Goal: Transaction & Acquisition: Purchase product/service

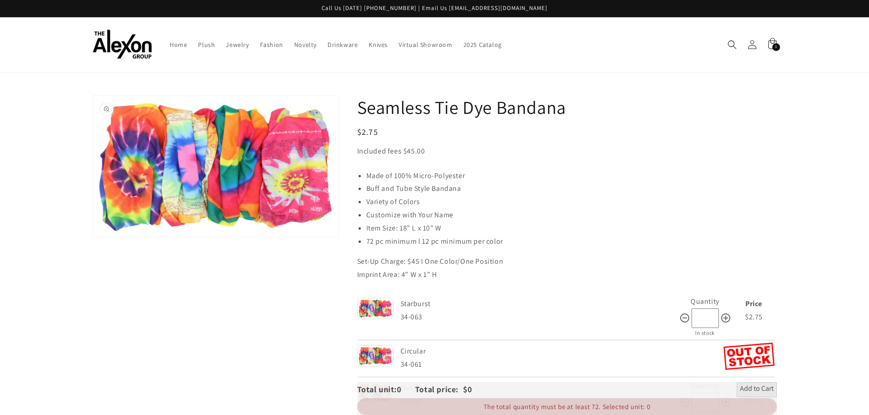
click at [208, 172] on button "Open media 1 in gallery view" at bounding box center [215, 166] width 245 height 141
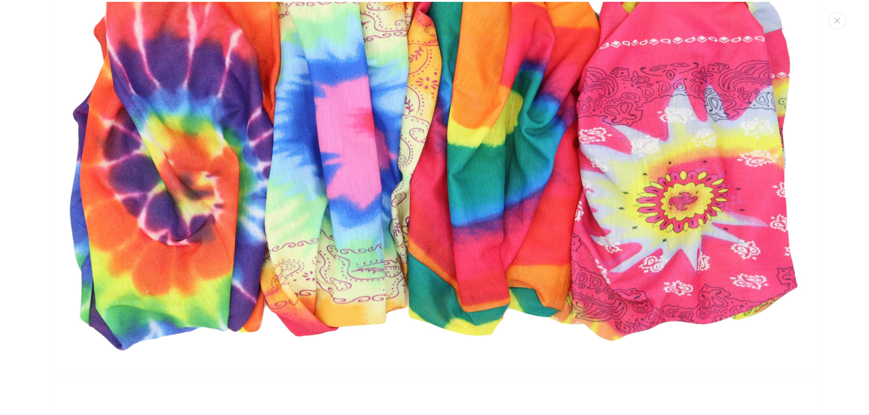
scroll to position [100, 0]
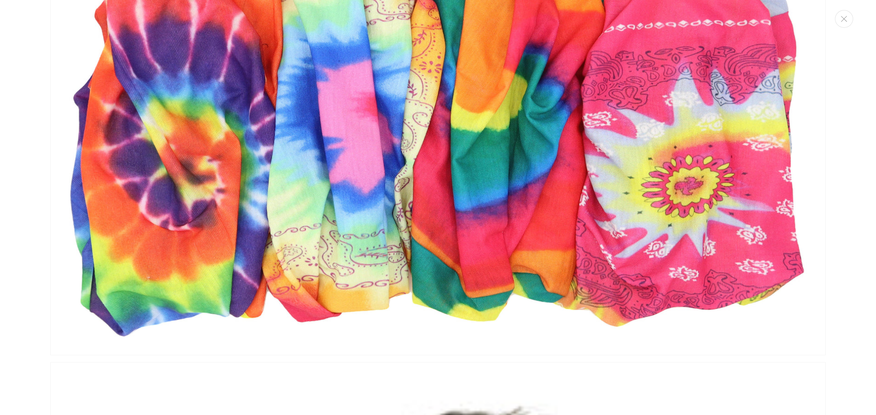
click at [661, 227] on img "Media gallery" at bounding box center [437, 132] width 775 height 447
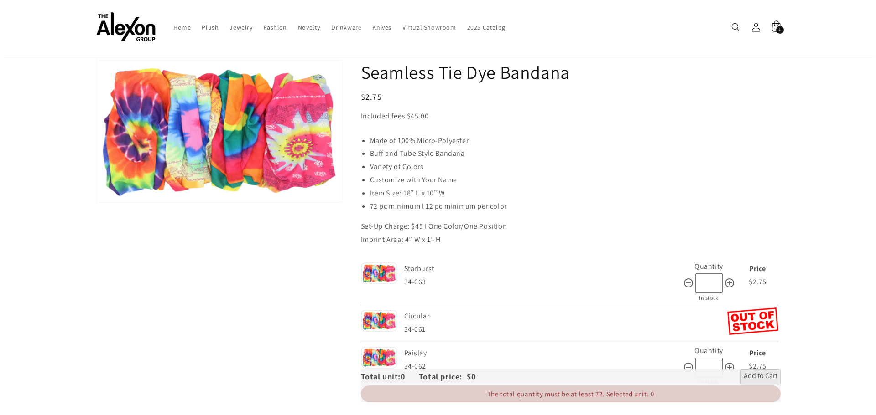
scroll to position [0, 0]
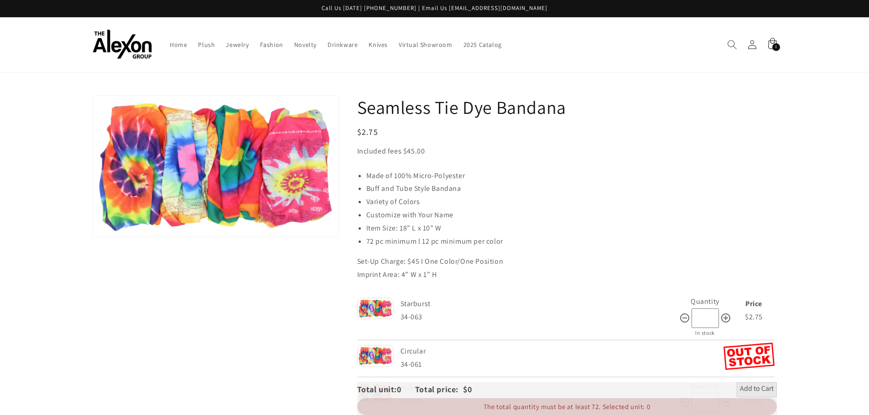
click at [728, 36] on span "Search" at bounding box center [732, 45] width 20 height 20
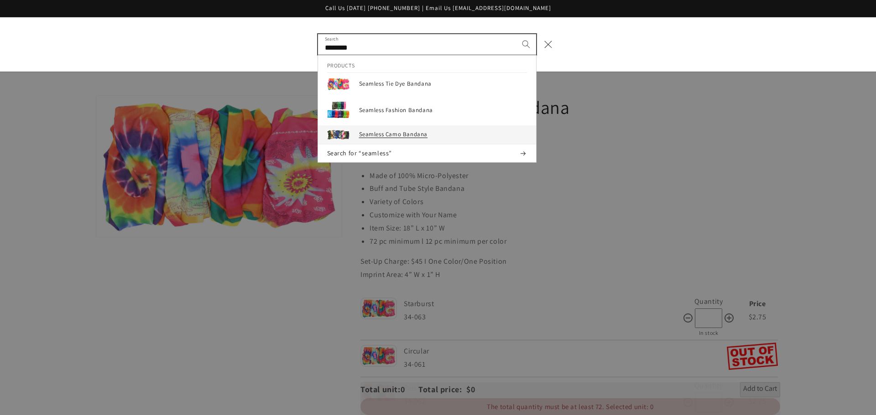
type input "********"
click at [380, 138] on h3 "Seamless Camo Bandana" at bounding box center [443, 135] width 168 height 8
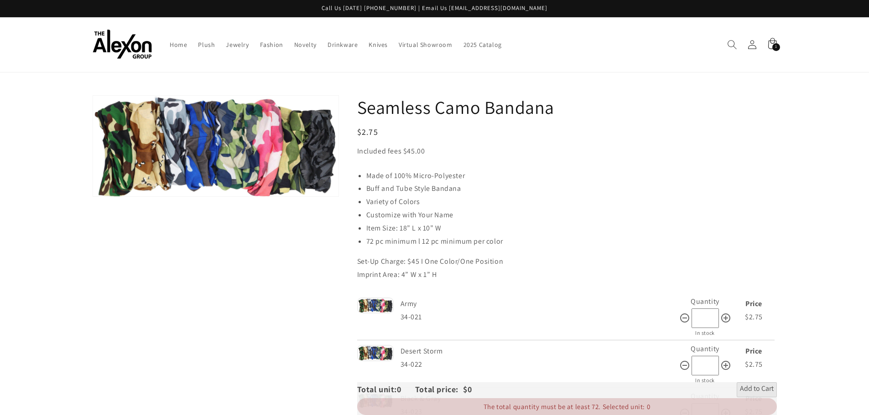
click at [737, 51] on span "Search" at bounding box center [732, 45] width 20 height 20
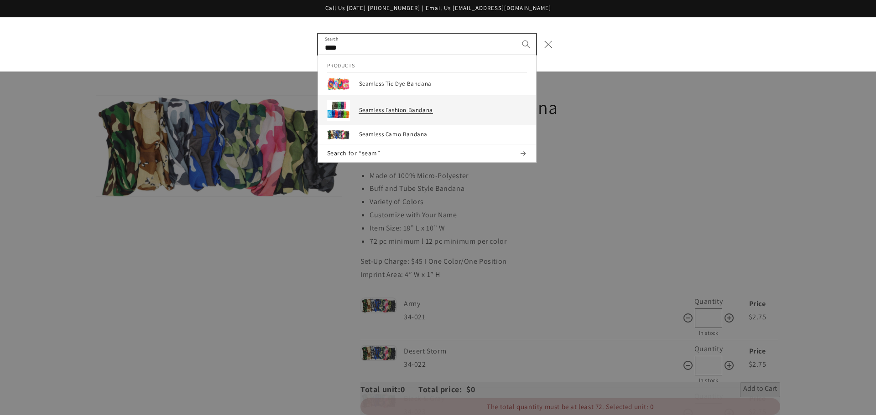
type input "****"
click at [412, 104] on div "Seamless Fashion Bandana" at bounding box center [443, 110] width 168 height 21
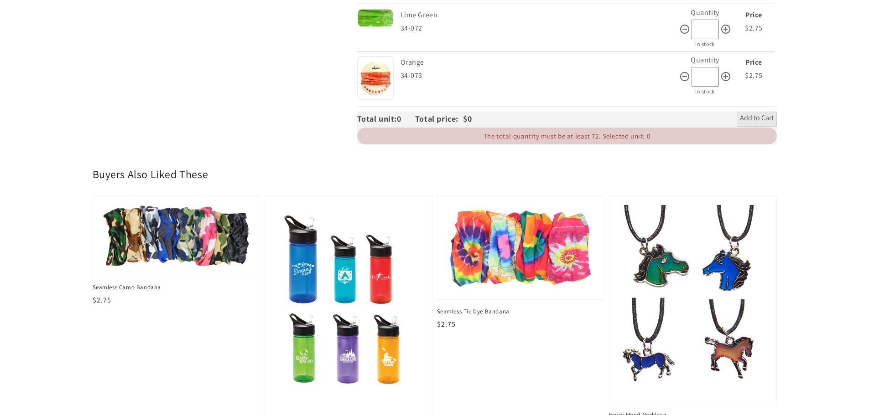
scroll to position [775, 0]
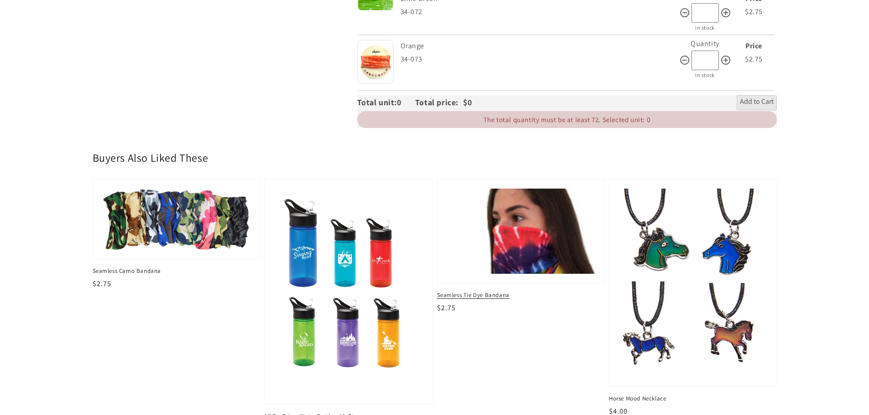
click at [511, 225] on img at bounding box center [520, 231] width 153 height 88
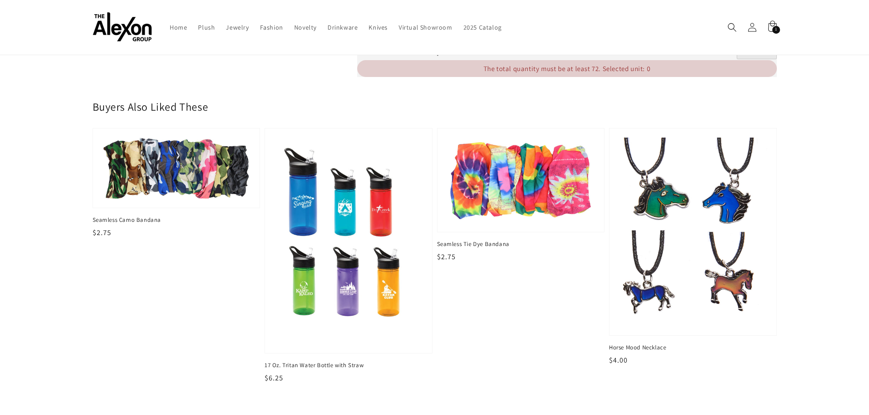
scroll to position [826, 0]
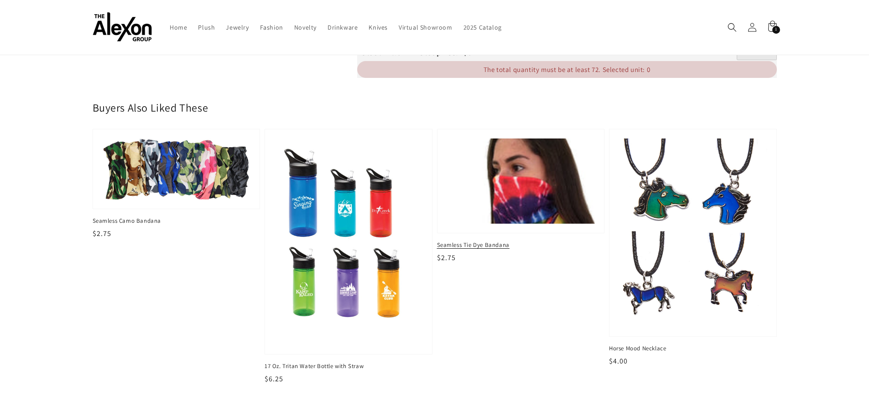
click at [462, 225] on div at bounding box center [520, 182] width 167 height 104
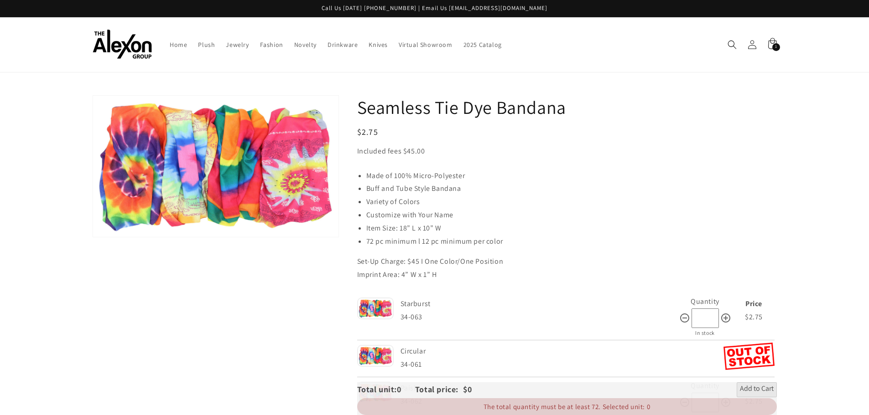
drag, startPoint x: 461, startPoint y: 219, endPoint x: 253, endPoint y: 268, distance: 213.6
click at [253, 268] on div "Skip to product information Open media 1 in gallery view 1 / of 1" at bounding box center [216, 282] width 246 height 374
click at [732, 44] on icon "Search" at bounding box center [731, 44] width 9 height 9
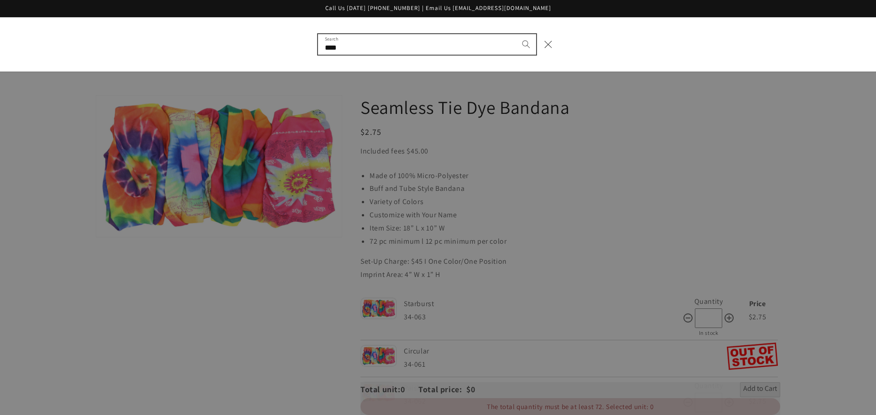
type input "****"
click at [516, 34] on button "Search" at bounding box center [526, 44] width 20 height 20
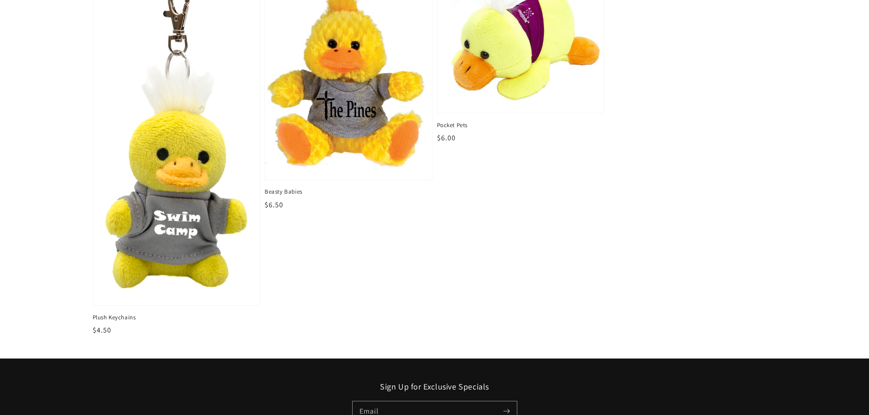
scroll to position [364, 0]
